Goal: Register for event/course

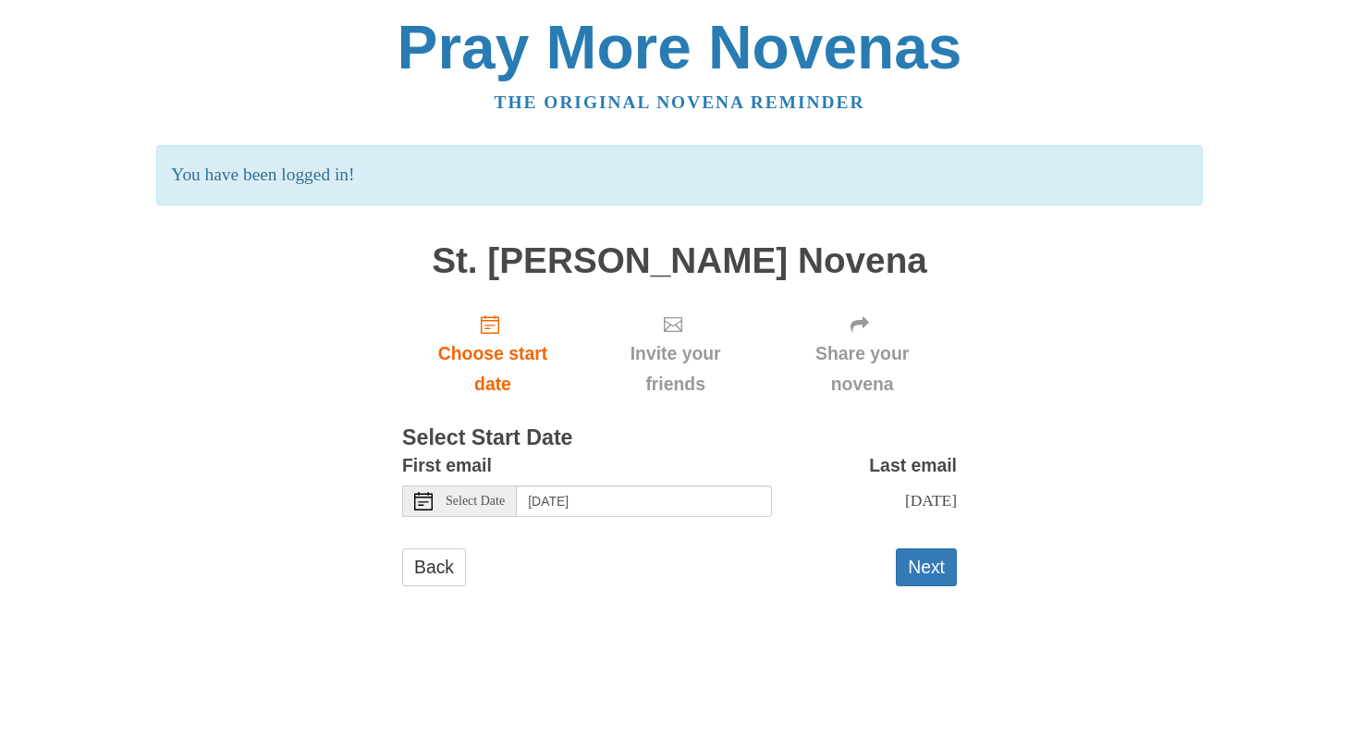
scroll to position [141, 0]
click at [494, 508] on span "Select Date" at bounding box center [475, 501] width 59 height 13
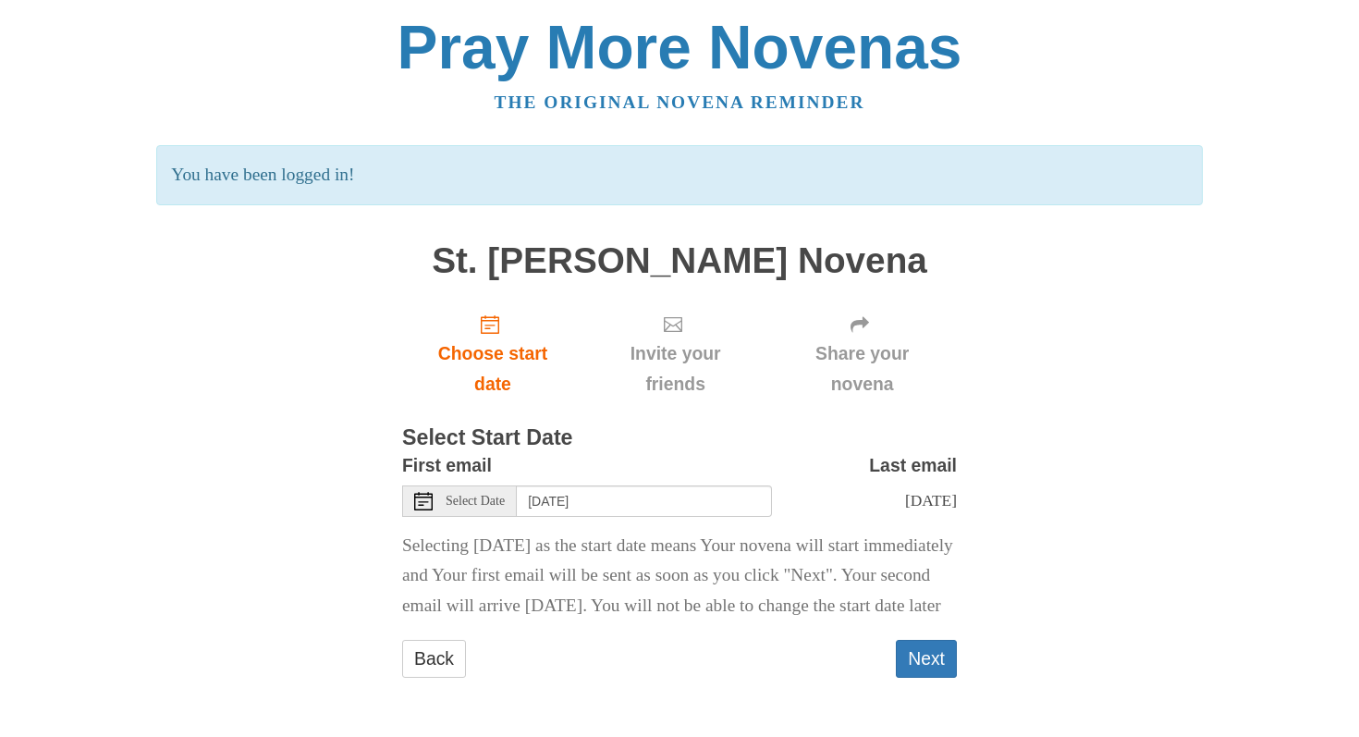
scroll to position [293, 0]
click at [498, 495] on span "Select Date" at bounding box center [475, 501] width 59 height 13
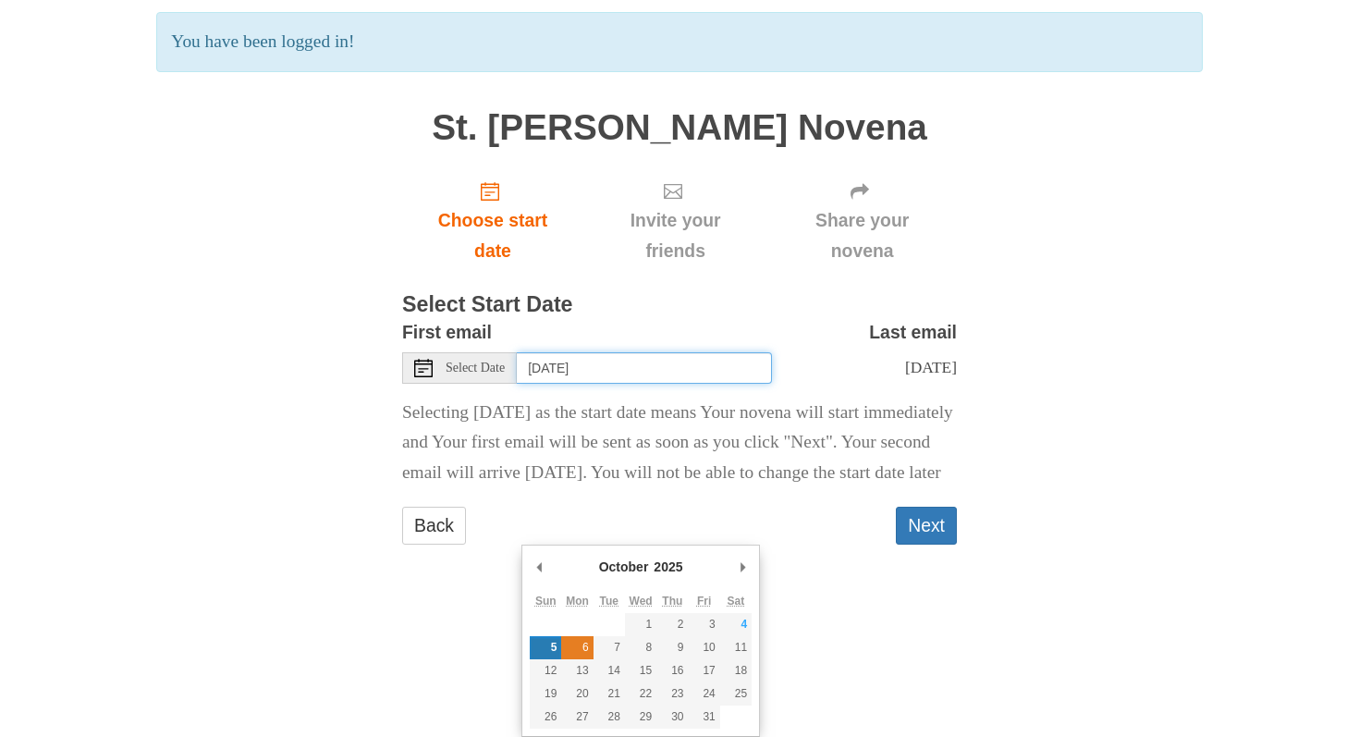
type input "Monday, October 6th"
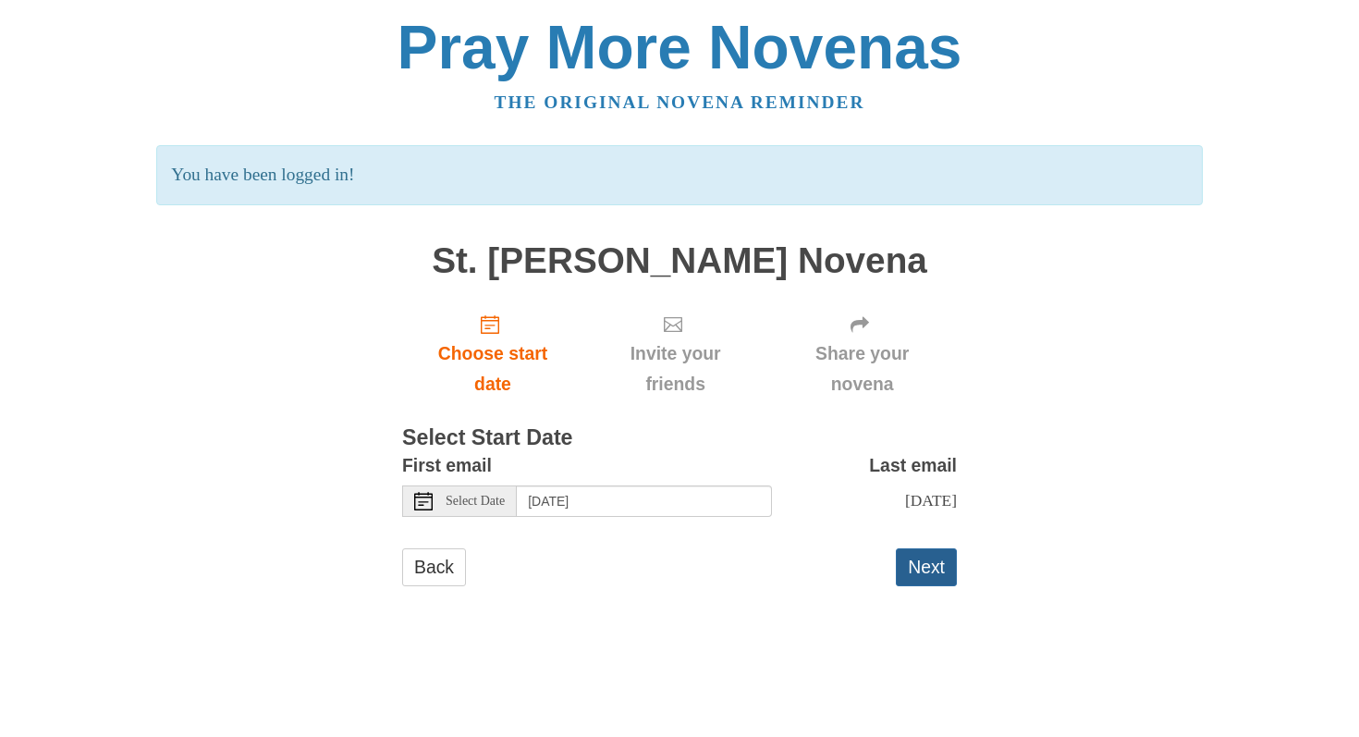
click at [919, 586] on button "Next" at bounding box center [926, 567] width 61 height 38
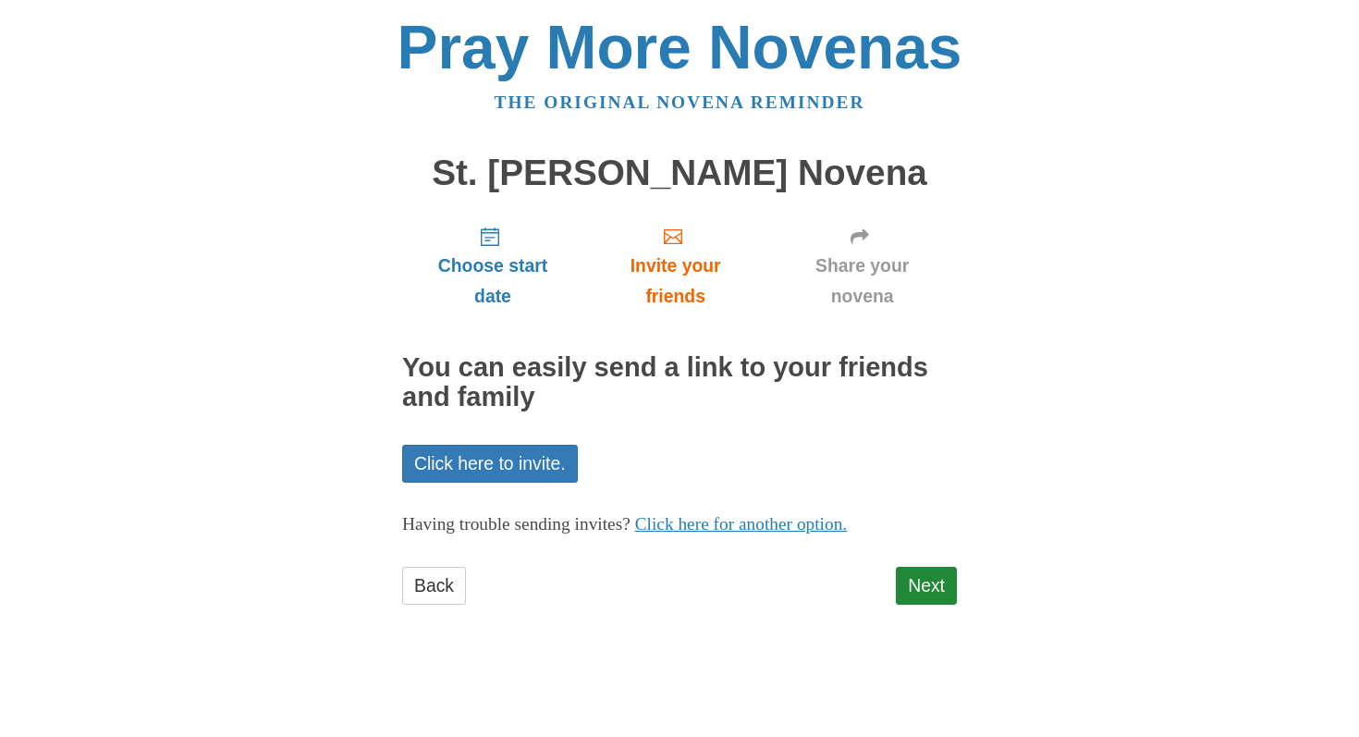
scroll to position [193, 0]
click at [919, 605] on link "Next" at bounding box center [926, 586] width 61 height 38
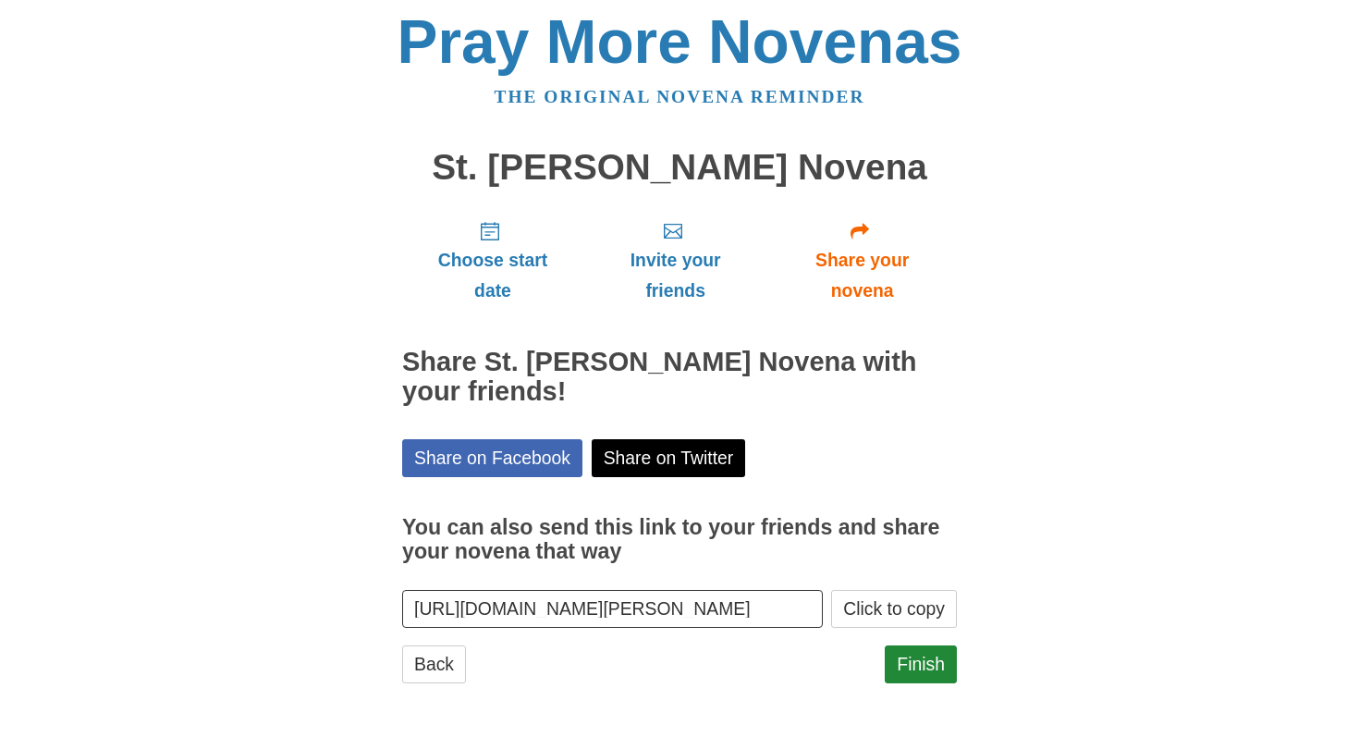
scroll to position [261, 0]
